Goal: Transaction & Acquisition: Purchase product/service

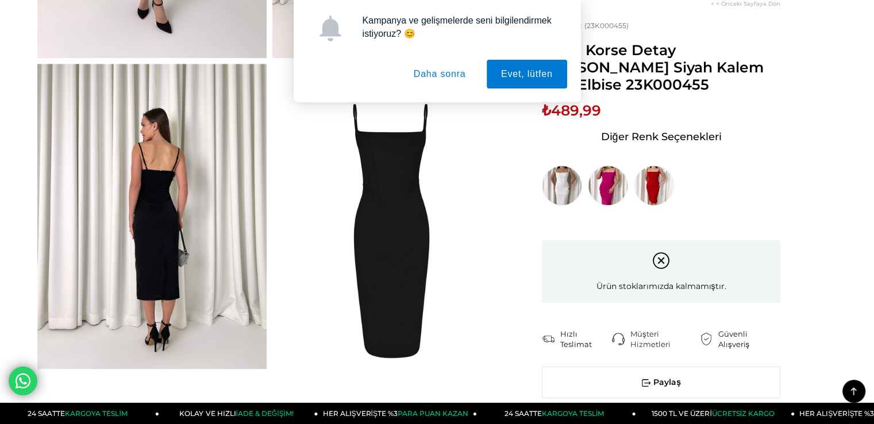
scroll to position [977, 0]
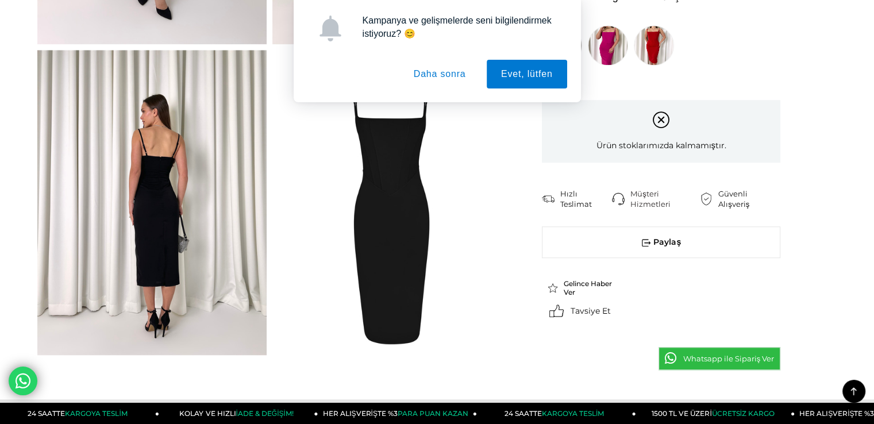
click at [453, 65] on button "Daha sonra" at bounding box center [439, 74] width 81 height 29
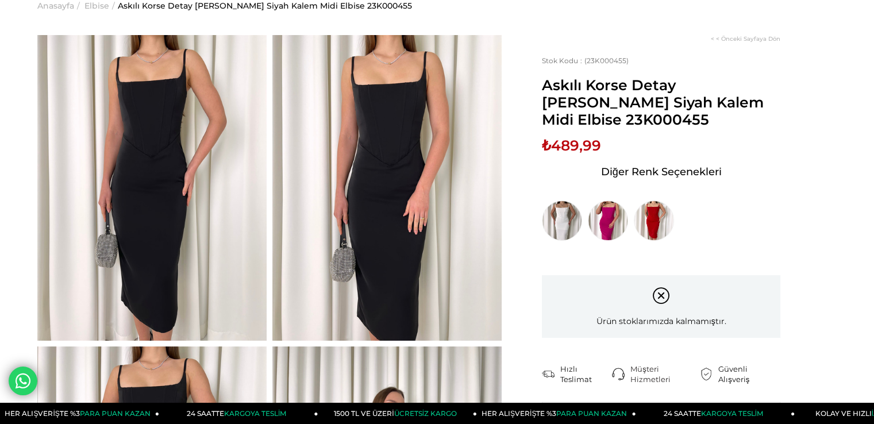
scroll to position [0, 0]
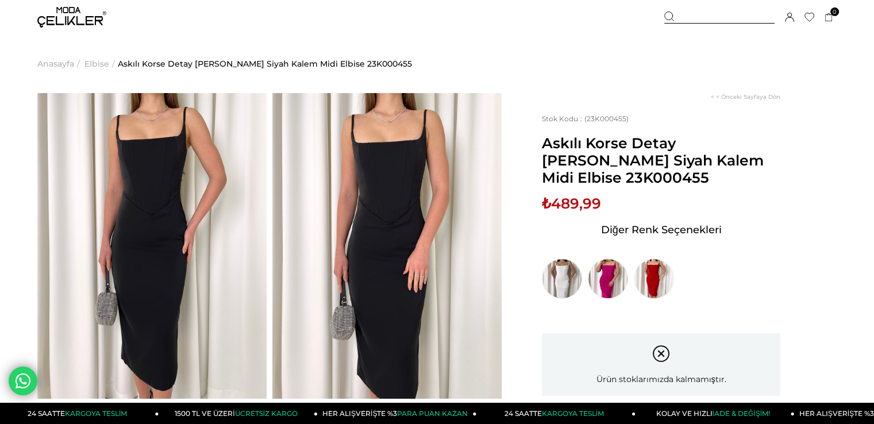
click at [95, 64] on span "Elbise" at bounding box center [96, 63] width 25 height 59
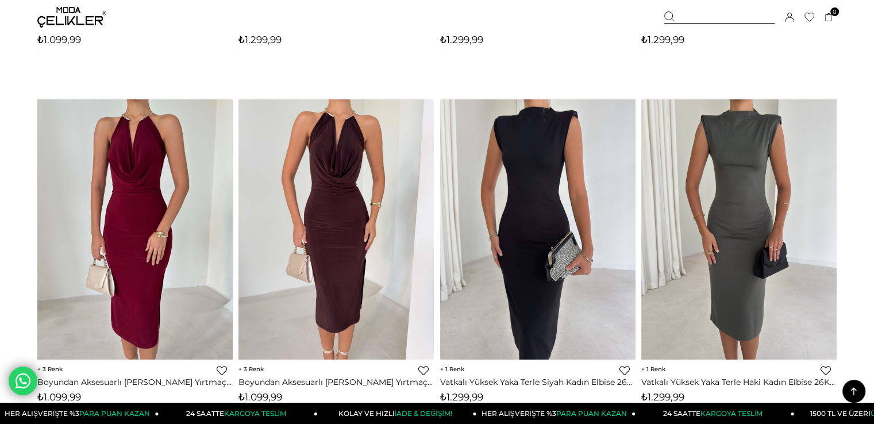
scroll to position [3621, 0]
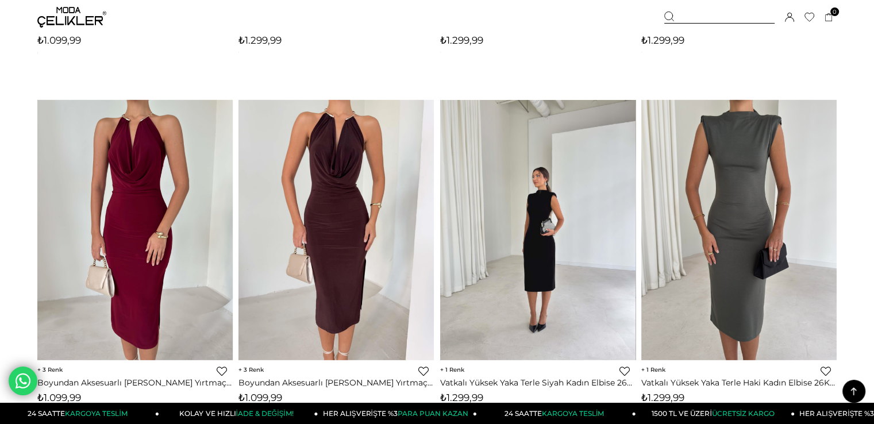
click at [531, 226] on img at bounding box center [537, 230] width 195 height 260
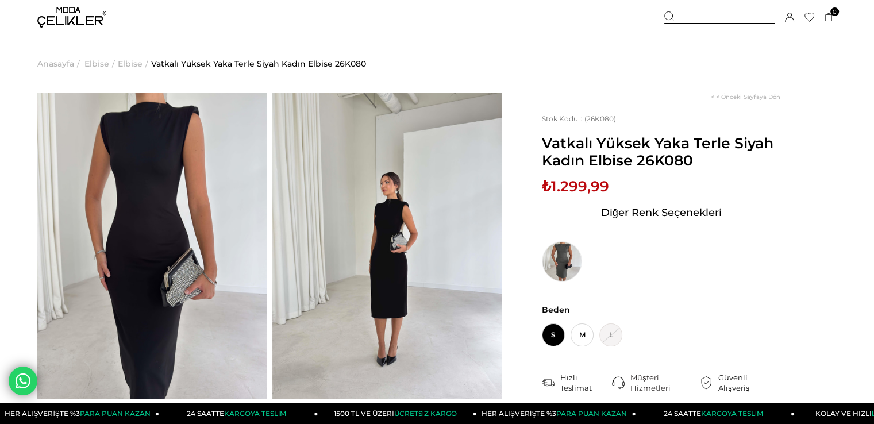
click at [66, 144] on img at bounding box center [151, 246] width 229 height 306
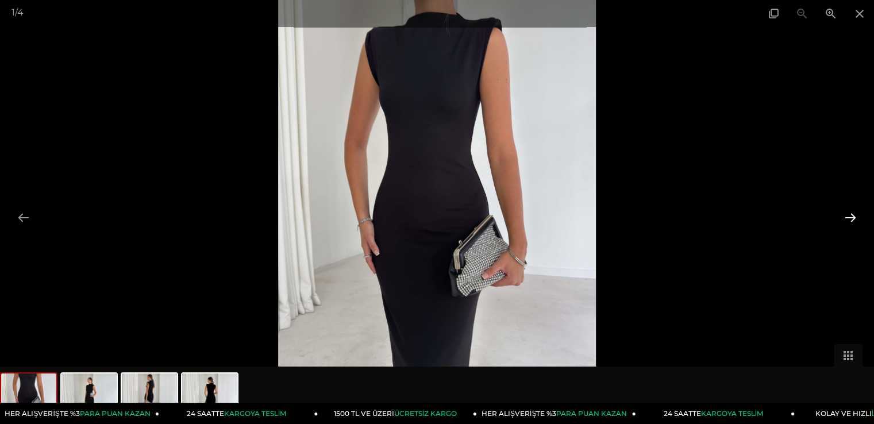
click at [853, 218] on button at bounding box center [850, 217] width 24 height 22
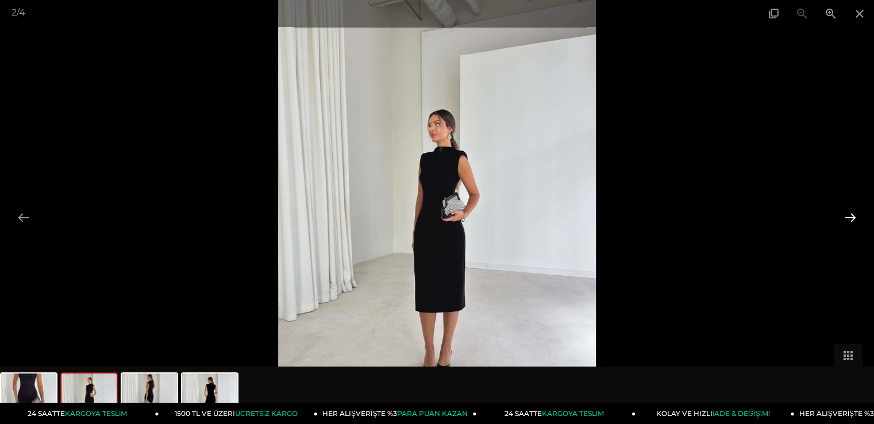
click at [853, 218] on button at bounding box center [850, 217] width 24 height 22
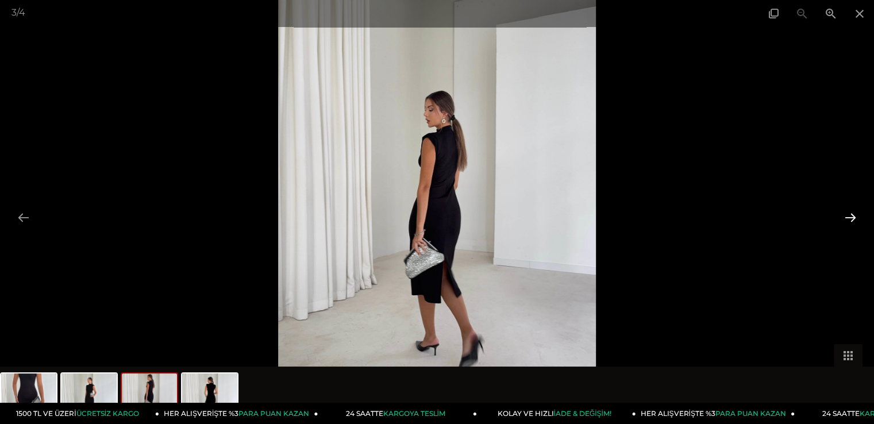
click at [844, 214] on button at bounding box center [850, 217] width 24 height 22
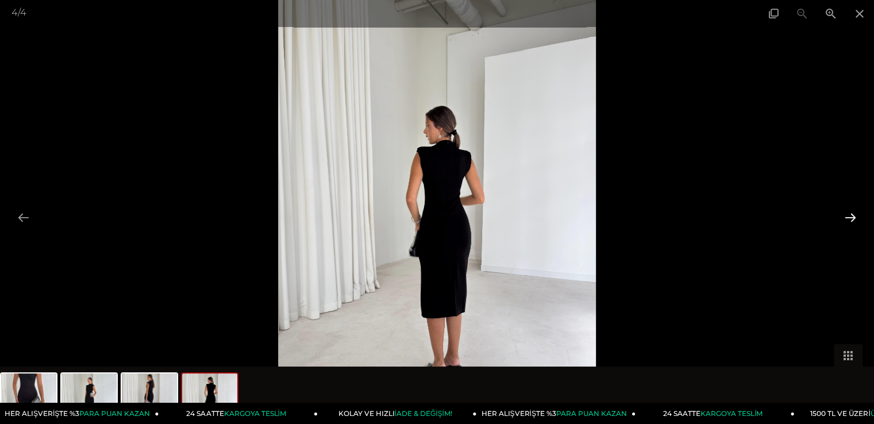
click at [844, 214] on button at bounding box center [850, 217] width 24 height 22
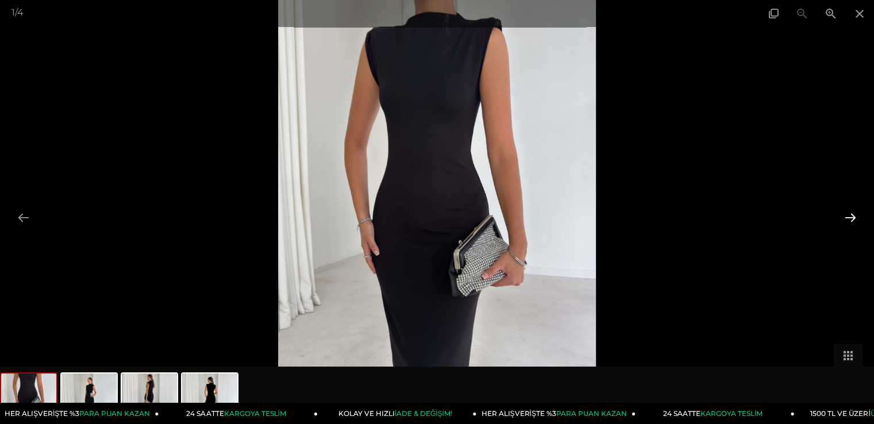
click at [844, 214] on button at bounding box center [850, 217] width 24 height 22
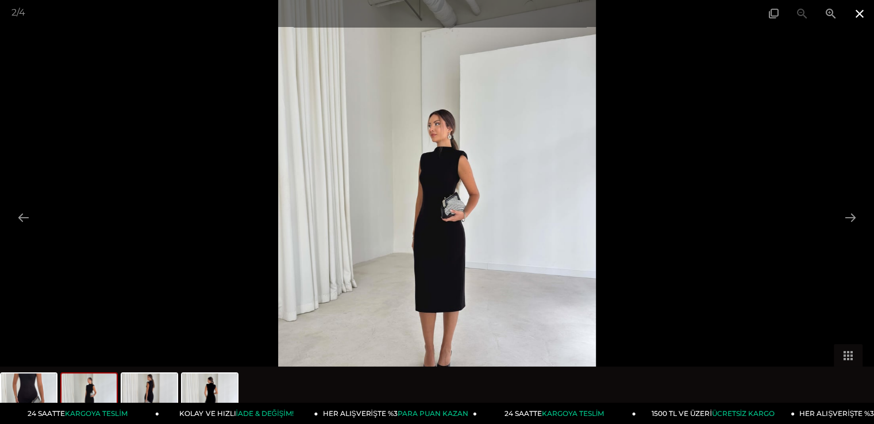
click at [860, 14] on span at bounding box center [859, 13] width 29 height 27
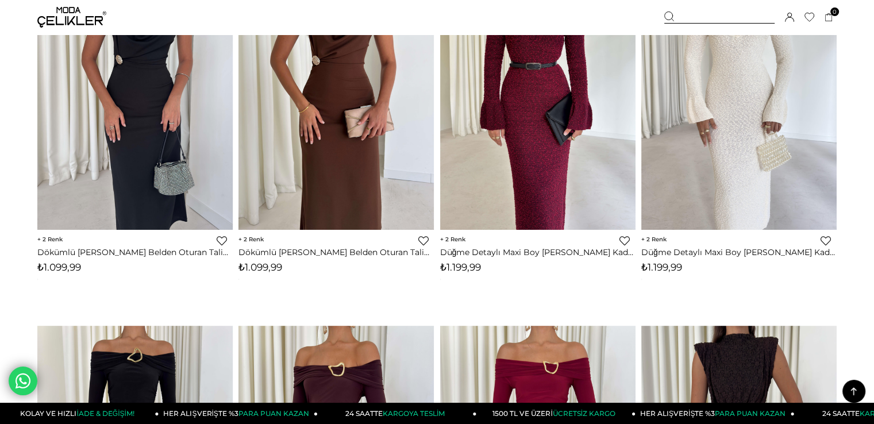
scroll to position [4755, 0]
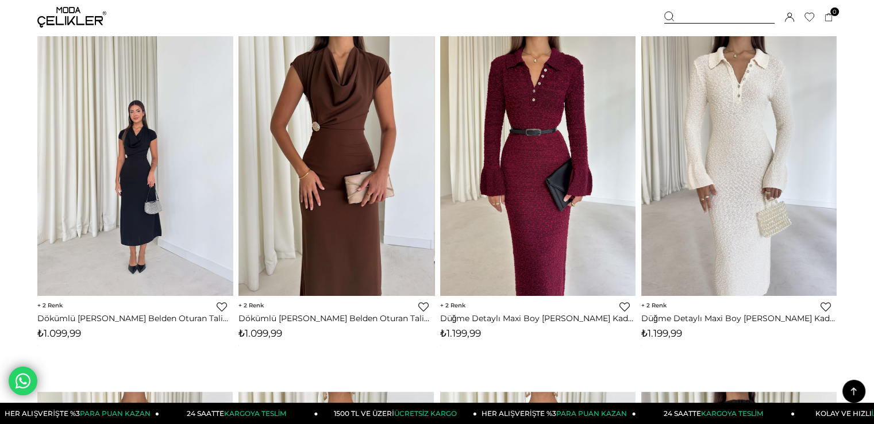
click at [153, 151] on div at bounding box center [38, 166] width 782 height 260
click at [136, 155] on img at bounding box center [134, 166] width 195 height 260
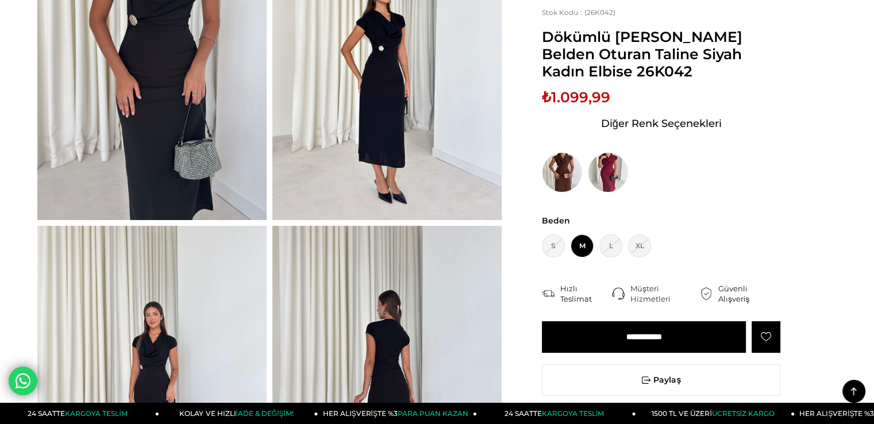
scroll to position [172, 0]
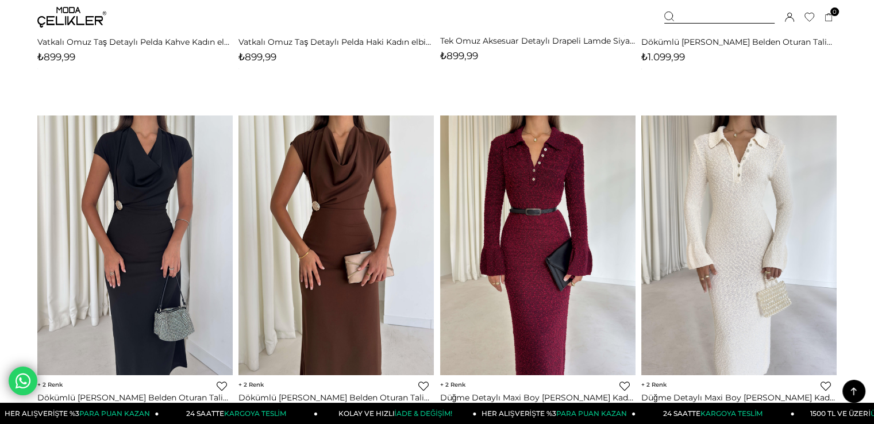
scroll to position [4755, 0]
